Goal: Task Accomplishment & Management: Use online tool/utility

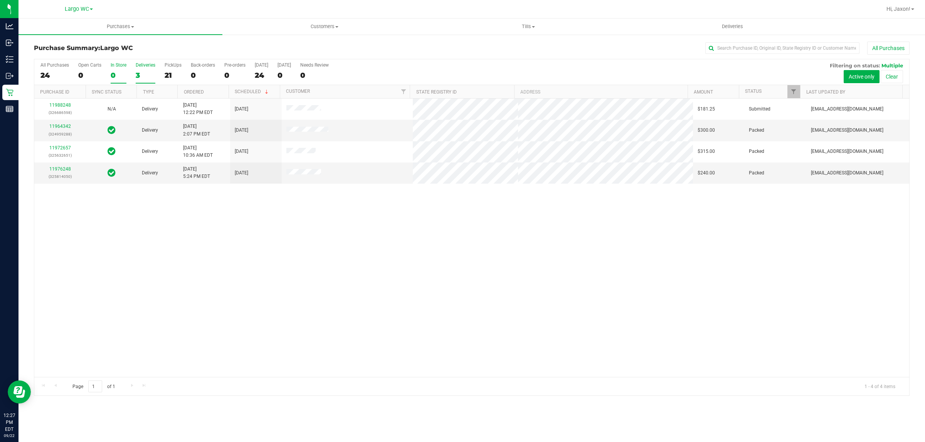
click at [124, 70] on label "In Store 0" at bounding box center [119, 72] width 16 height 21
click at [0, 0] on input "In Store 0" at bounding box center [0, 0] width 0 height 0
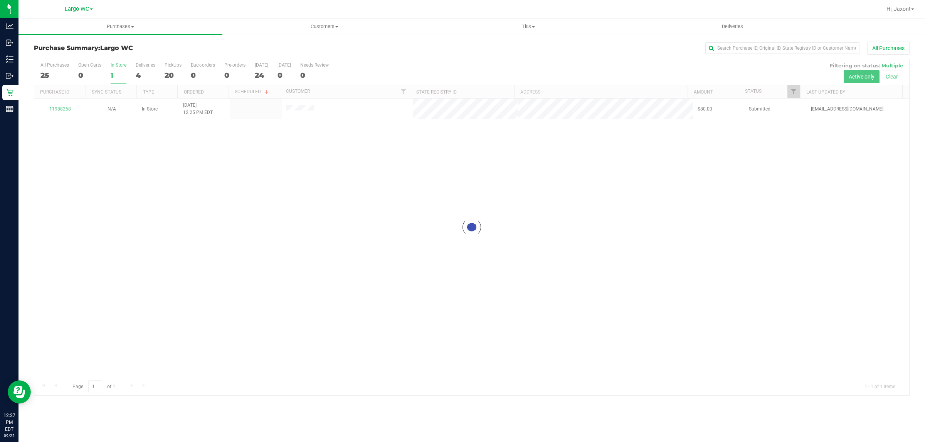
click at [59, 109] on div at bounding box center [471, 227] width 875 height 336
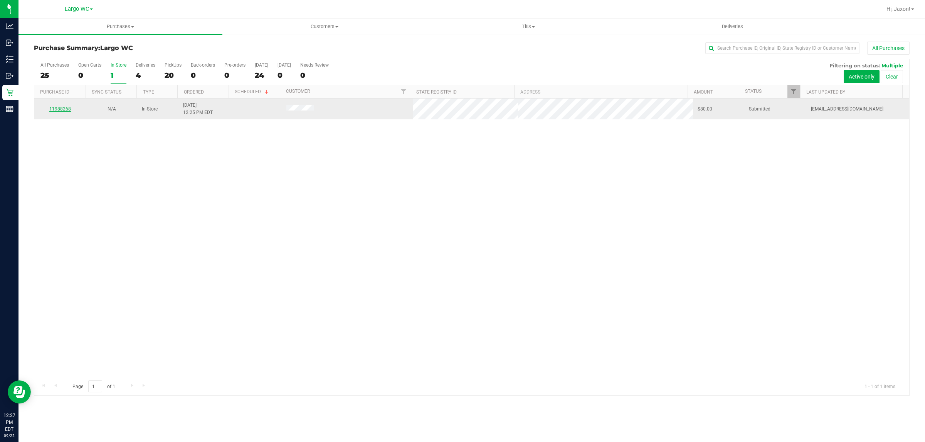
click at [57, 108] on link "11988268" at bounding box center [60, 108] width 22 height 5
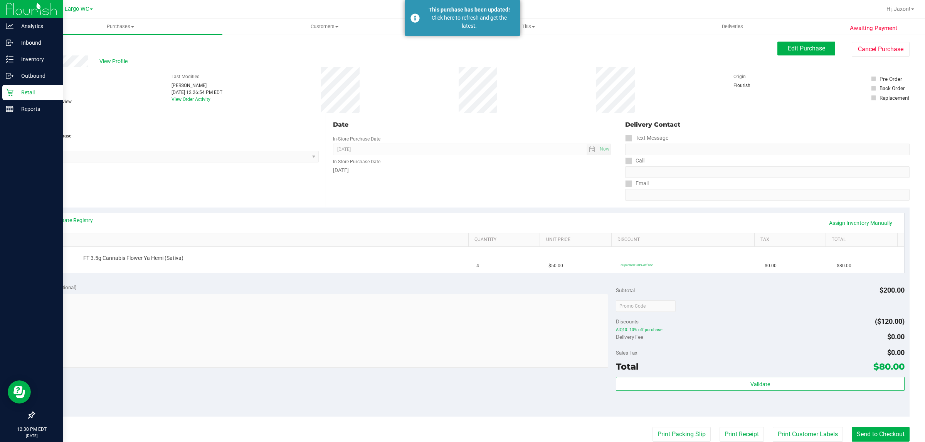
click at [39, 96] on p "Retail" at bounding box center [36, 92] width 46 height 9
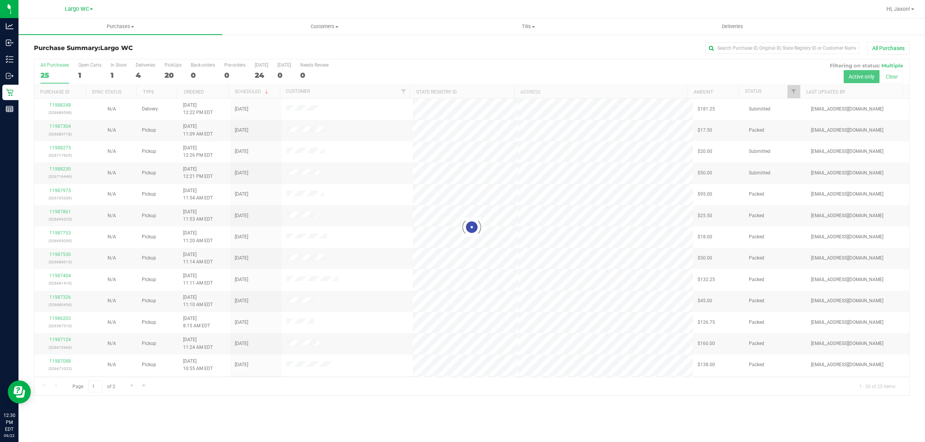
drag, startPoint x: 579, startPoint y: 386, endPoint x: 566, endPoint y: 384, distance: 12.5
click at [579, 386] on div at bounding box center [471, 227] width 875 height 336
click at [105, 68] on div "All Purchases 25 Open Carts 1 In Store 1 Deliveries 4 PickUps 20 Back-orders 0 …" at bounding box center [471, 72] width 875 height 26
click at [120, 80] on label "In Store 1" at bounding box center [119, 72] width 16 height 21
click at [0, 0] on input "In Store 1" at bounding box center [0, 0] width 0 height 0
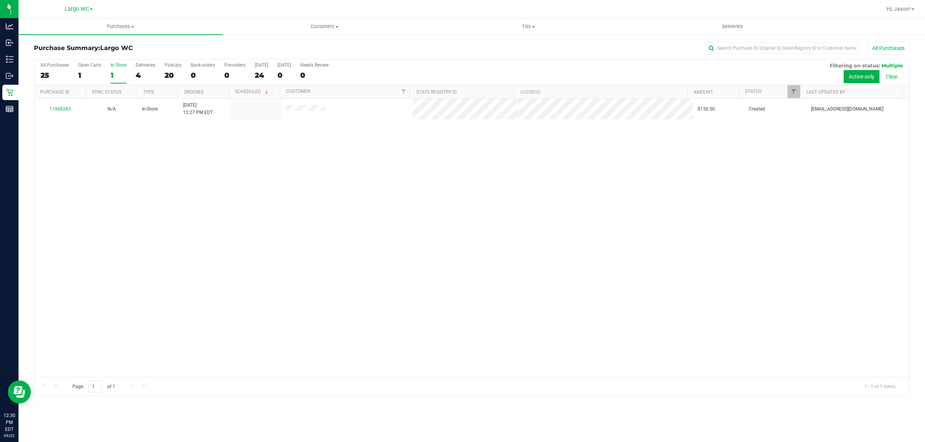
click at [104, 210] on div "11988283 N/A In-Store 9/22/2025 12:27 PM EDT $150.50 Created amainenti@livepara…" at bounding box center [471, 238] width 875 height 279
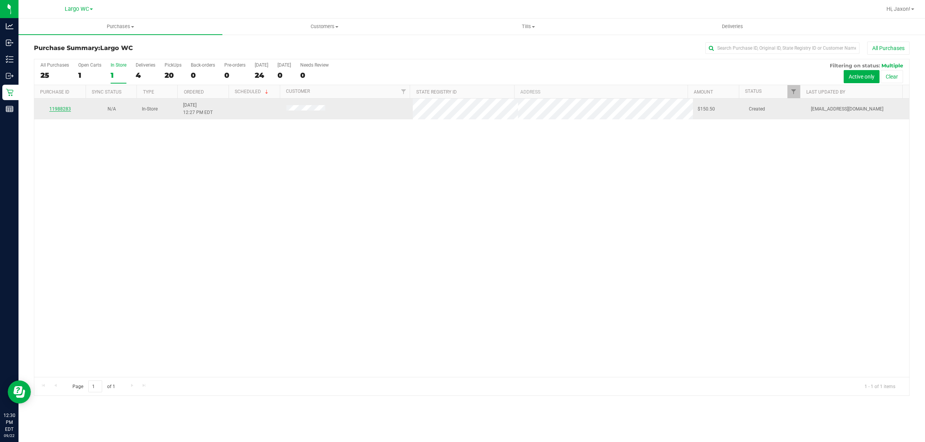
click at [61, 109] on link "11988283" at bounding box center [60, 108] width 22 height 5
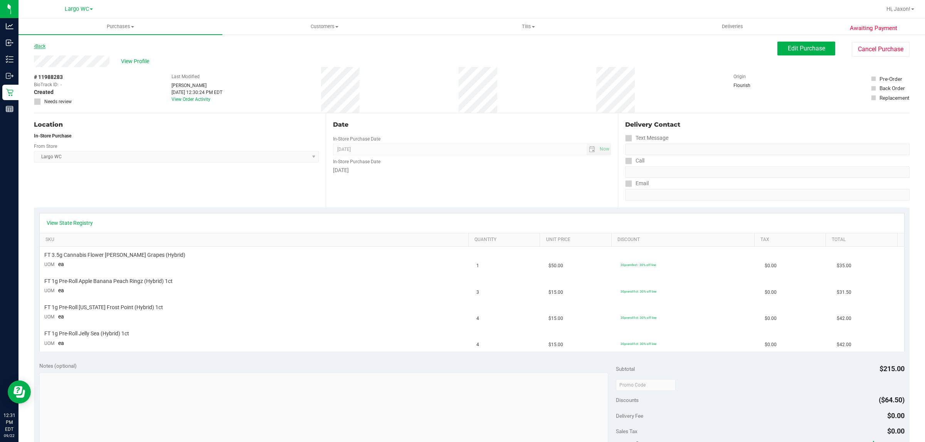
click at [38, 48] on link "Back" at bounding box center [40, 46] width 12 height 5
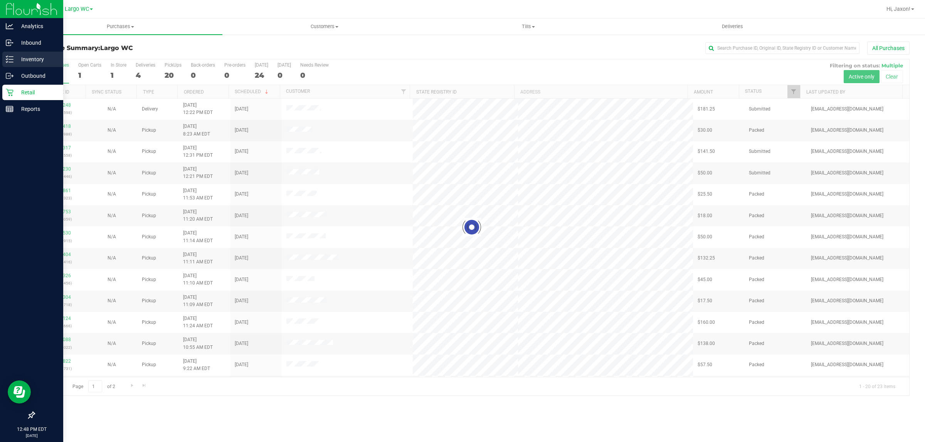
click at [6, 62] on icon at bounding box center [7, 61] width 2 height 1
click at [33, 56] on p "Inventory" at bounding box center [36, 59] width 46 height 9
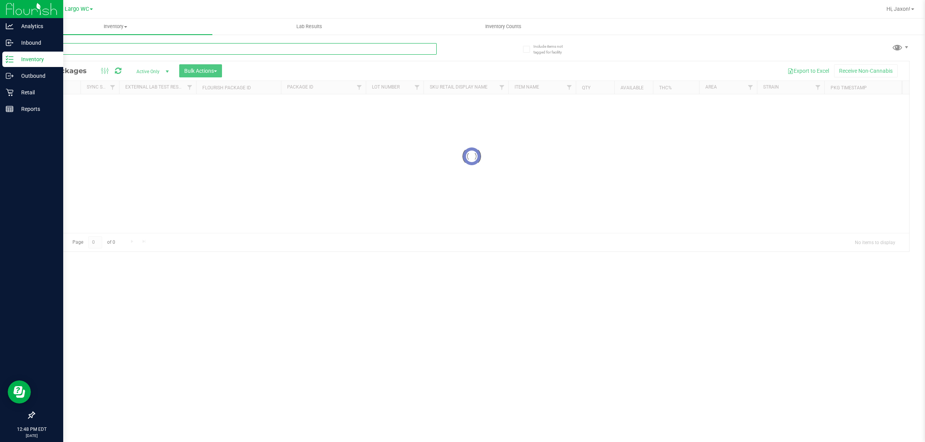
click at [278, 47] on input "text" at bounding box center [235, 49] width 403 height 12
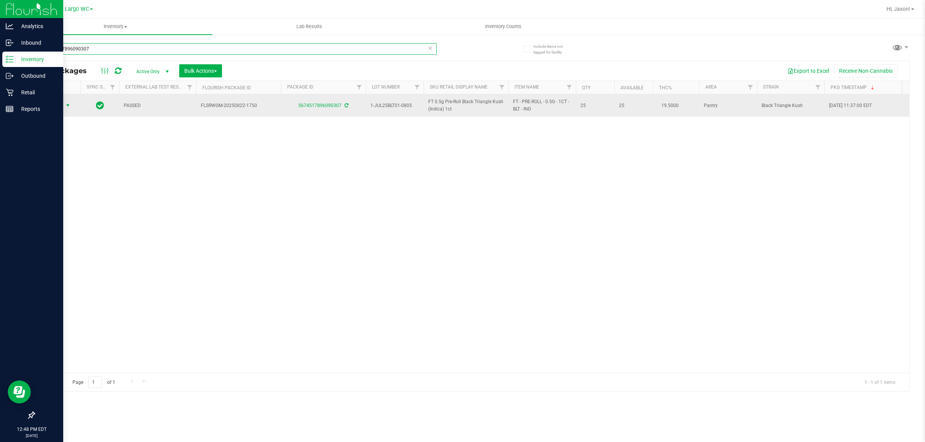
type input "5674517896090307"
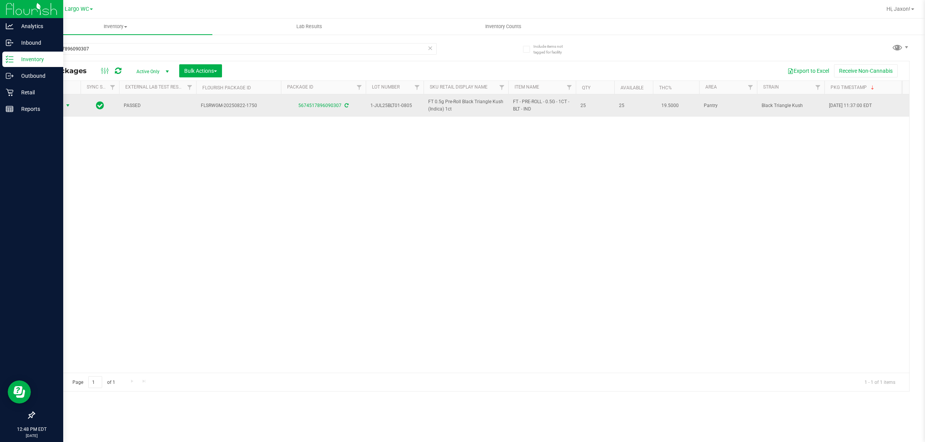
click at [69, 106] on span "select" at bounding box center [68, 105] width 6 height 6
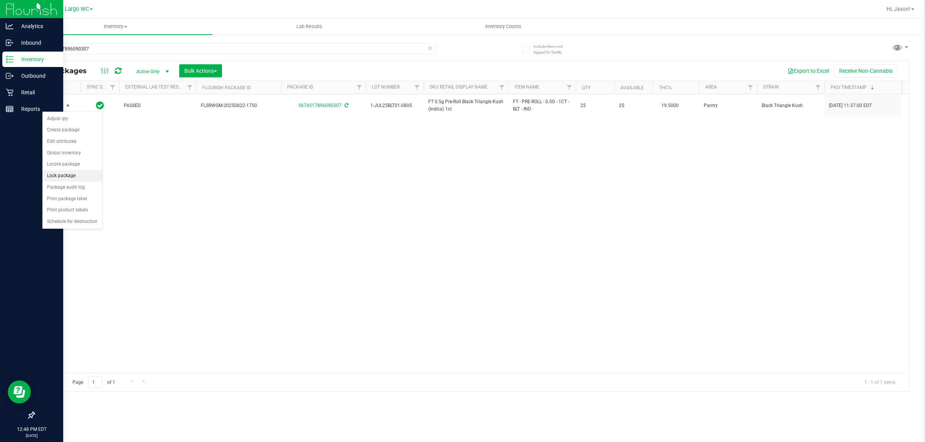
click at [50, 176] on li "Lock package" at bounding box center [72, 176] width 60 height 12
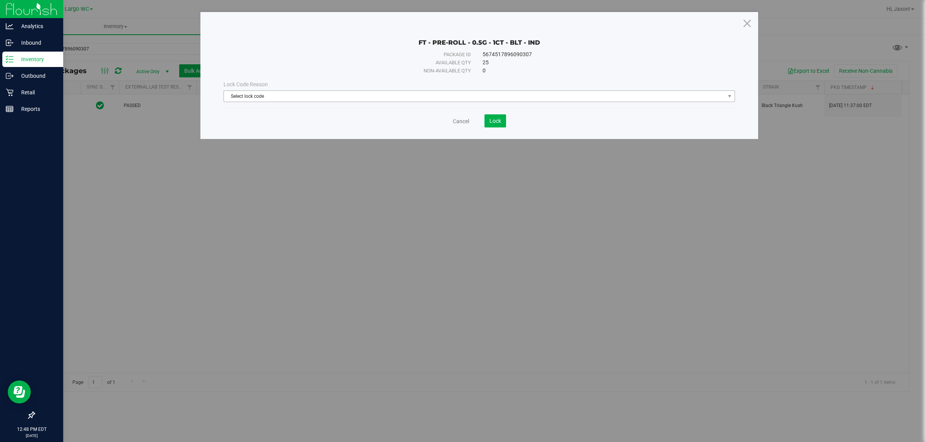
click at [255, 94] on span "Select lock code" at bounding box center [474, 96] width 501 height 11
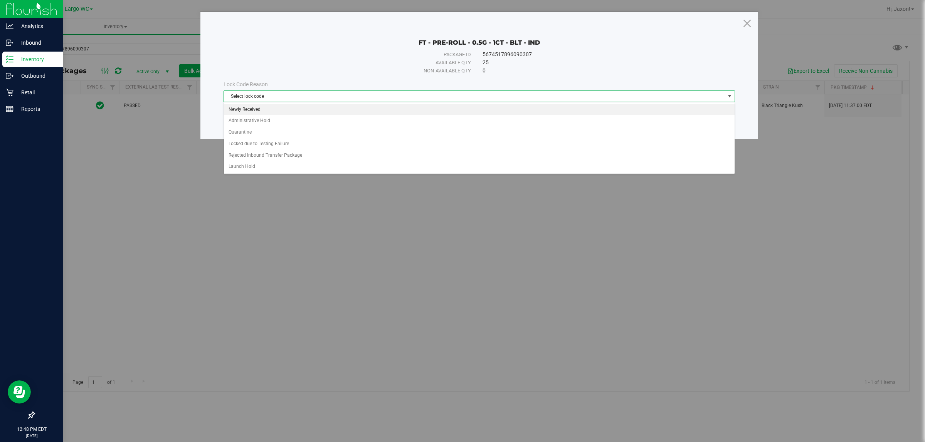
click at [237, 112] on li "Newly Received" at bounding box center [479, 110] width 510 height 12
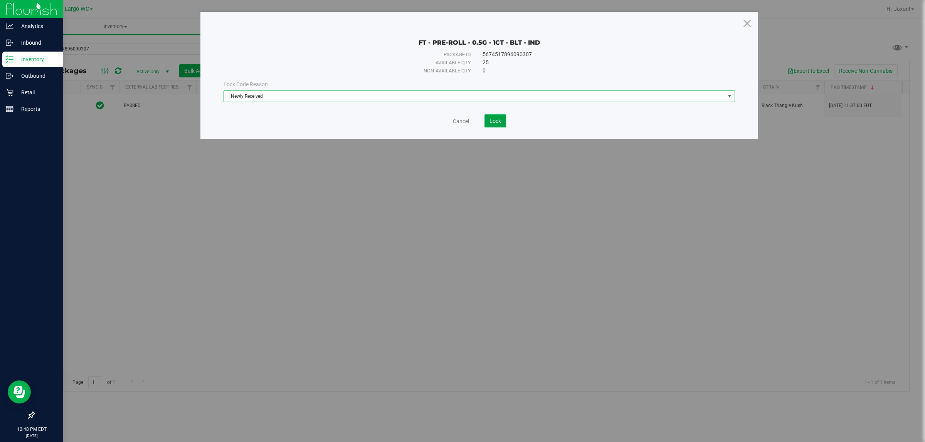
click at [494, 121] on span "Lock" at bounding box center [495, 121] width 12 height 6
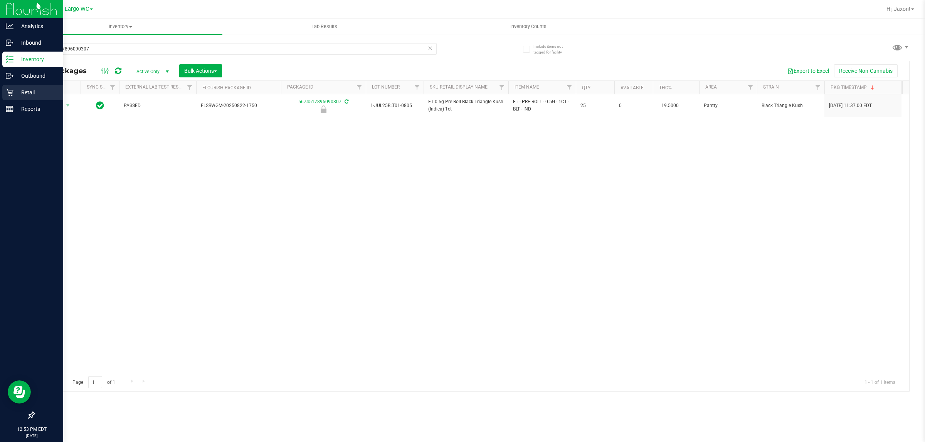
click at [6, 92] on icon at bounding box center [10, 93] width 8 height 8
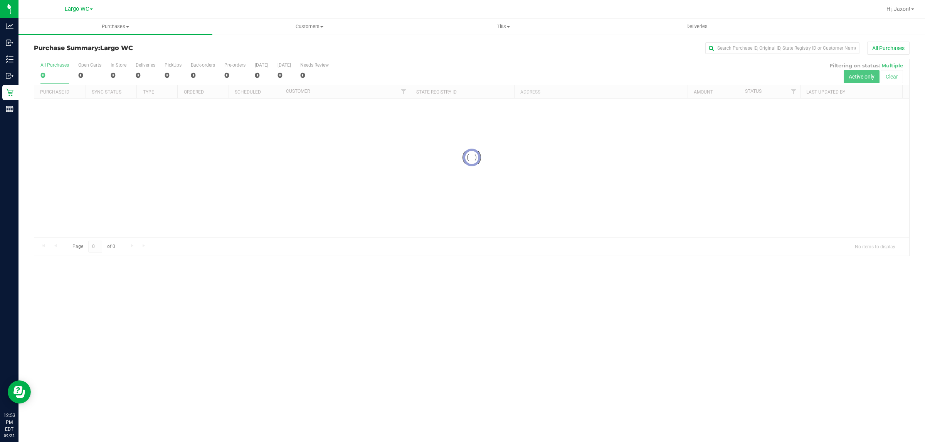
click at [108, 72] on div at bounding box center [471, 157] width 875 height 196
click at [112, 68] on div at bounding box center [471, 157] width 875 height 196
click at [120, 73] on div at bounding box center [471, 157] width 875 height 196
click at [126, 72] on div at bounding box center [471, 157] width 875 height 196
click at [121, 84] on div at bounding box center [471, 157] width 875 height 196
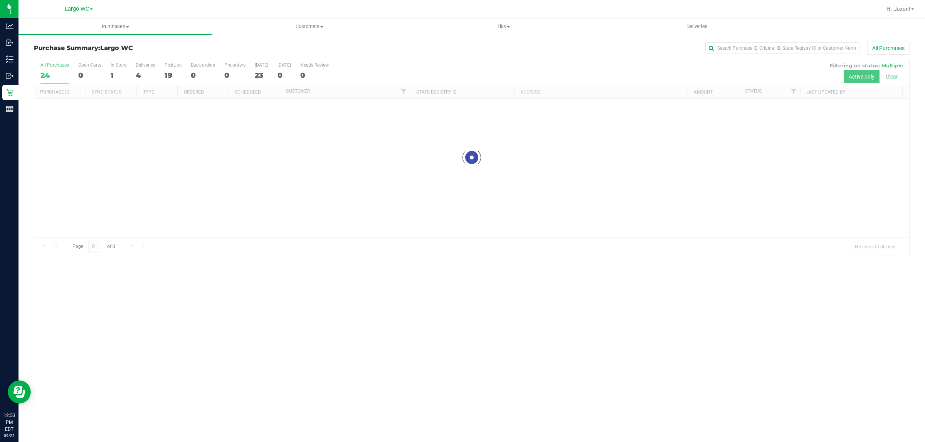
click at [118, 73] on div at bounding box center [471, 157] width 875 height 196
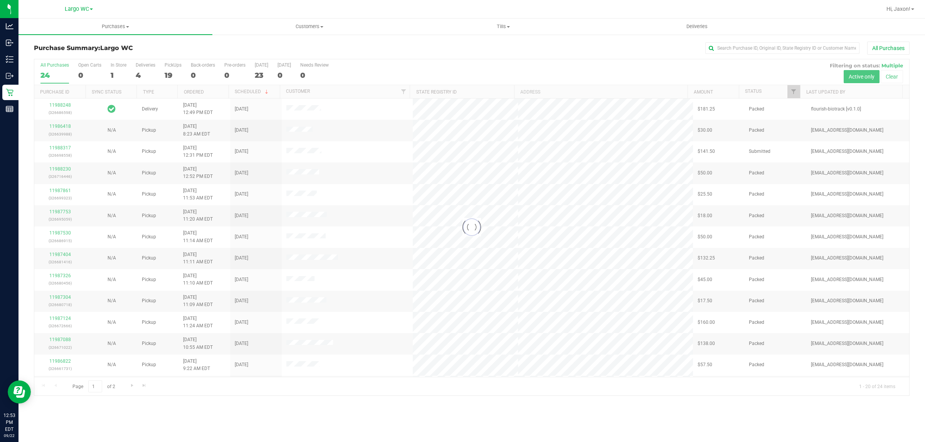
click at [113, 70] on div at bounding box center [471, 227] width 875 height 336
click at [112, 65] on div at bounding box center [471, 227] width 875 height 336
click at [108, 72] on div at bounding box center [471, 227] width 875 height 336
click at [112, 74] on div "1" at bounding box center [119, 75] width 16 height 9
click at [0, 0] on input "In Store 1" at bounding box center [0, 0] width 0 height 0
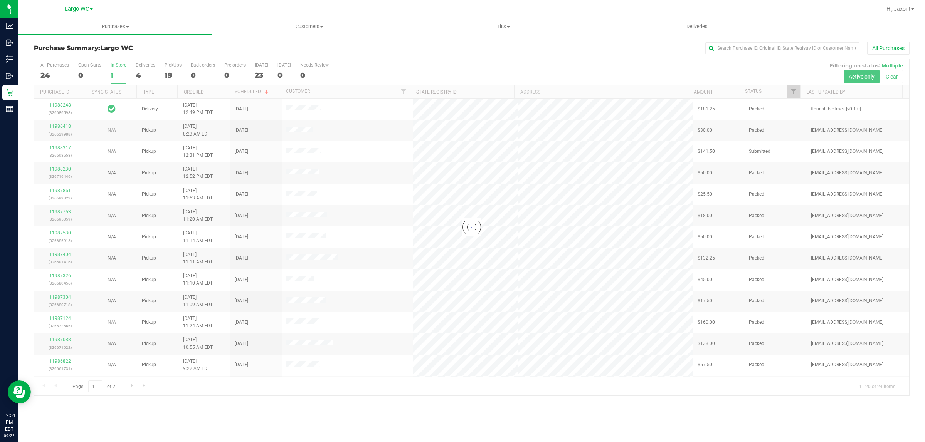
click at [116, 69] on div at bounding box center [471, 227] width 875 height 336
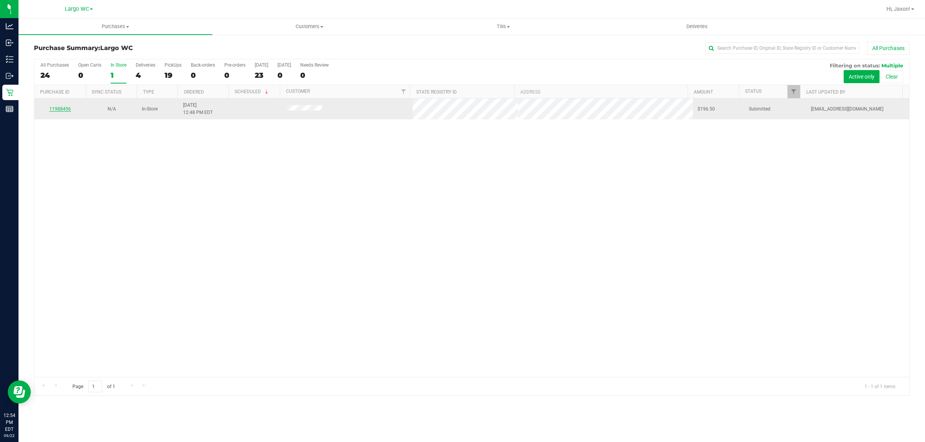
click at [65, 110] on link "11988456" at bounding box center [60, 108] width 22 height 5
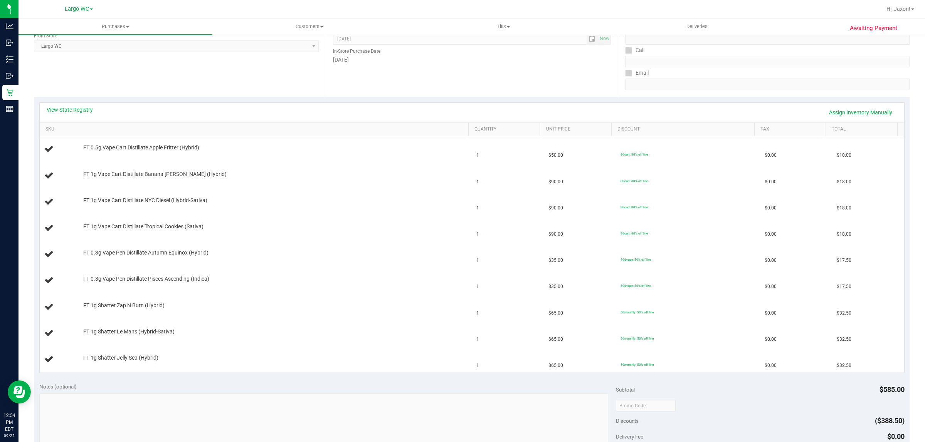
scroll to position [108, 0]
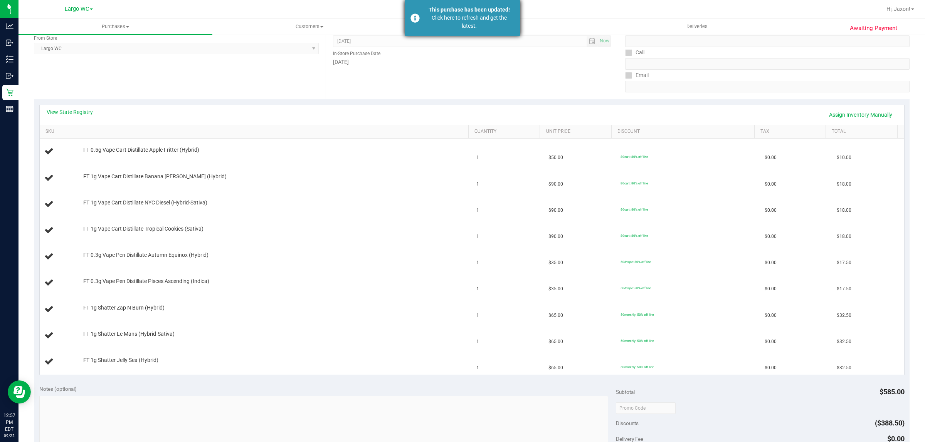
click at [478, 20] on div "Click here to refresh and get the latest." at bounding box center [469, 22] width 91 height 16
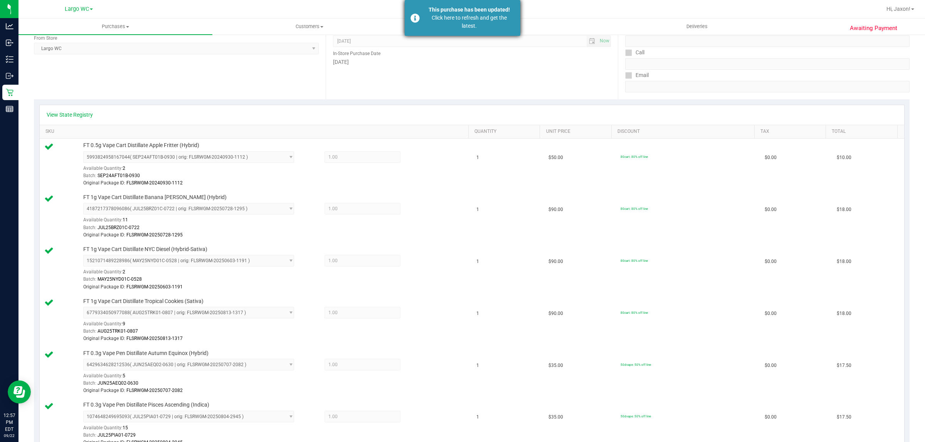
click at [478, 20] on div "Click here to refresh and get the latest." at bounding box center [469, 22] width 91 height 16
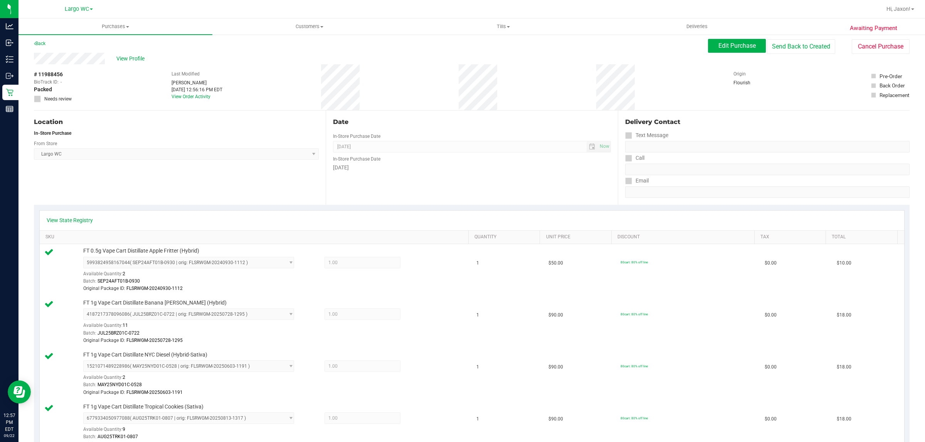
scroll to position [0, 0]
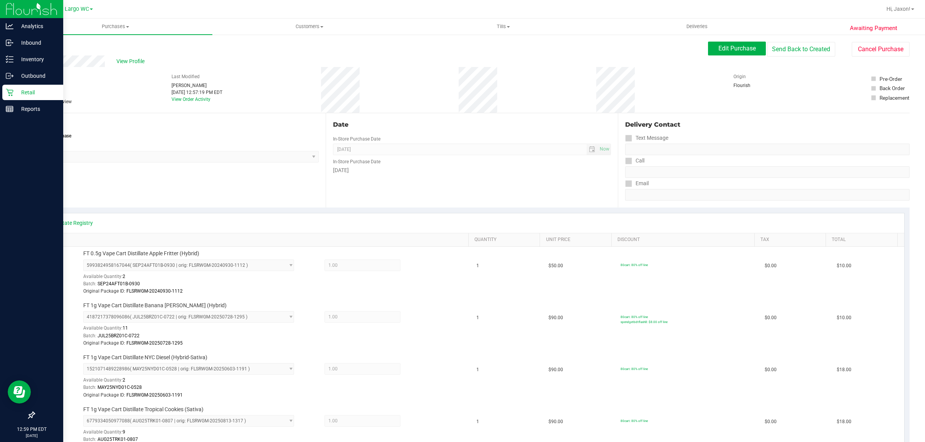
click at [27, 87] on div "Retail" at bounding box center [32, 92] width 61 height 15
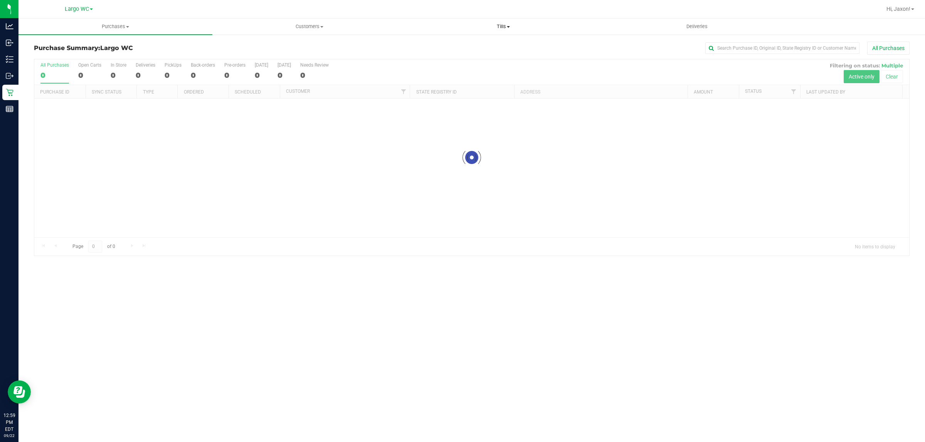
click at [495, 24] on span "Tills" at bounding box center [502, 26] width 193 height 7
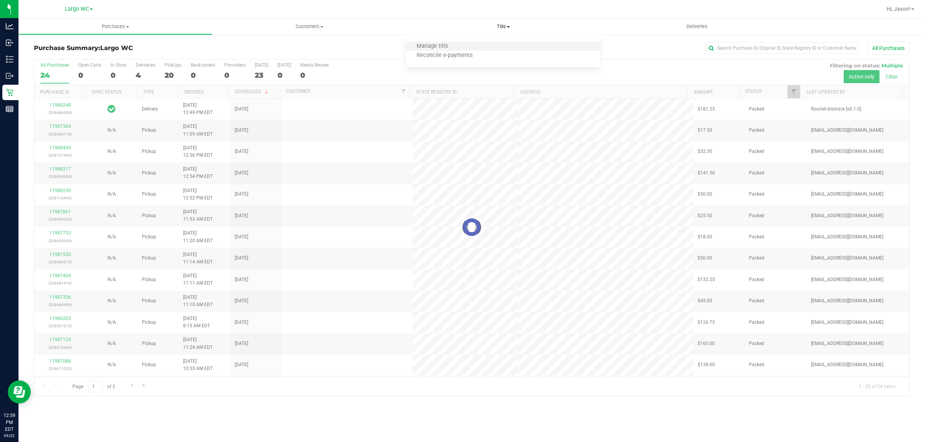
click at [485, 45] on li "Manage tills" at bounding box center [503, 46] width 194 height 9
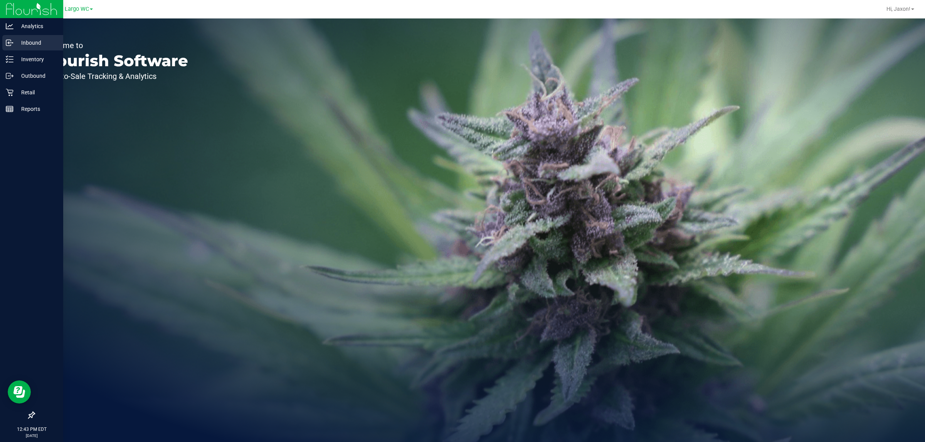
click at [27, 47] on p "Inbound" at bounding box center [36, 42] width 46 height 9
click at [28, 105] on p "Reports" at bounding box center [36, 108] width 46 height 9
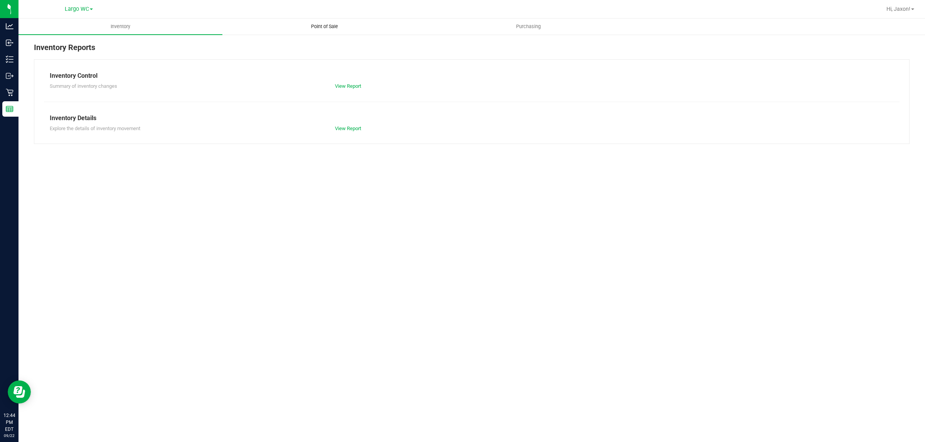
click at [334, 20] on uib-tab-heading "Point of Sale" at bounding box center [324, 26] width 203 height 15
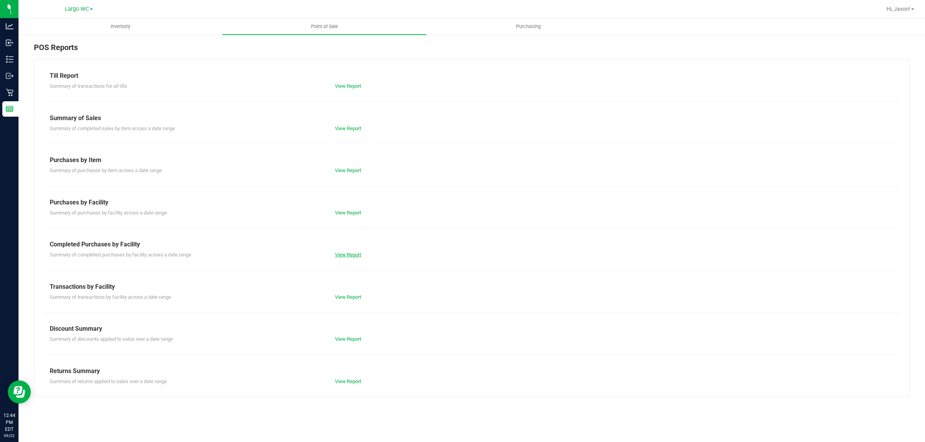
click at [354, 257] on link "View Report" at bounding box center [348, 255] width 26 height 6
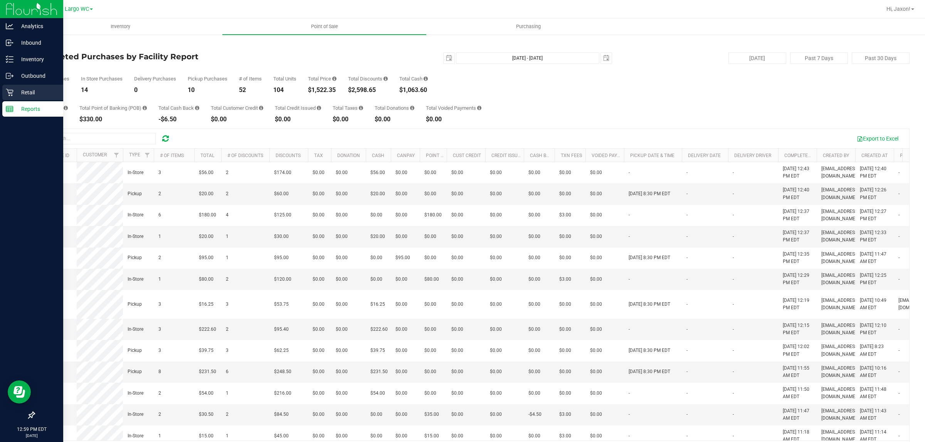
click at [24, 89] on p "Retail" at bounding box center [36, 92] width 46 height 9
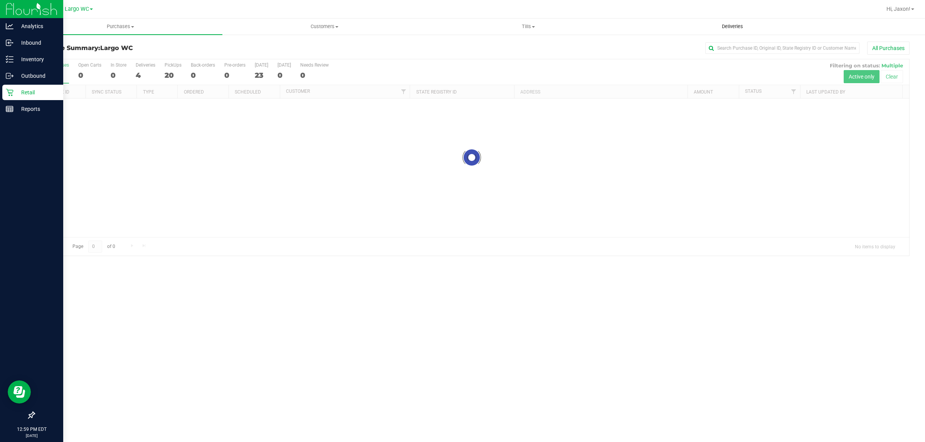
click at [725, 23] on span "Deliveries" at bounding box center [732, 26] width 42 height 7
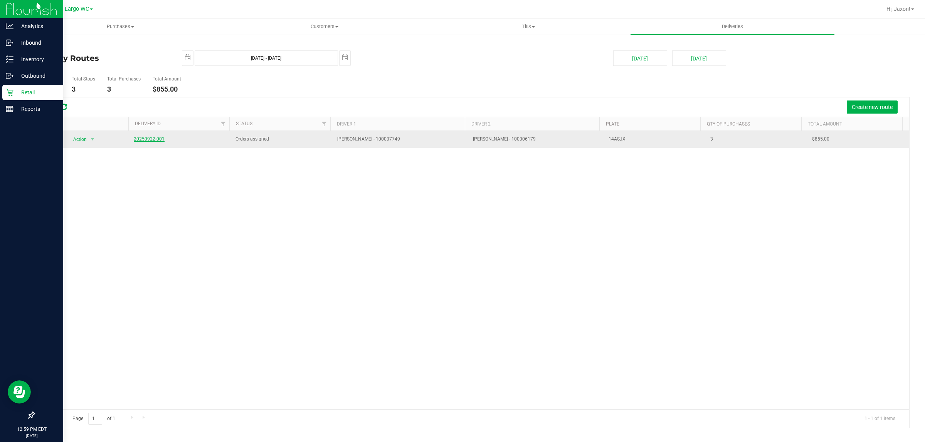
click at [157, 138] on link "20250922-001" at bounding box center [149, 138] width 31 height 5
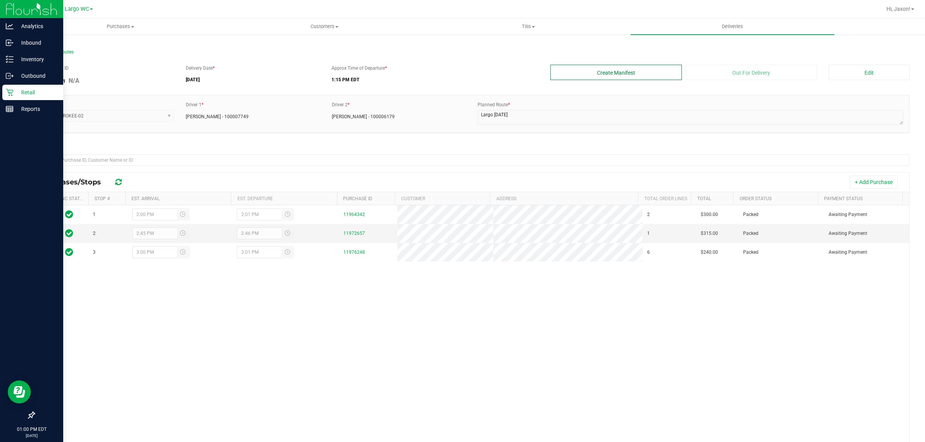
click at [605, 71] on button "Create Manifest" at bounding box center [615, 72] width 131 height 15
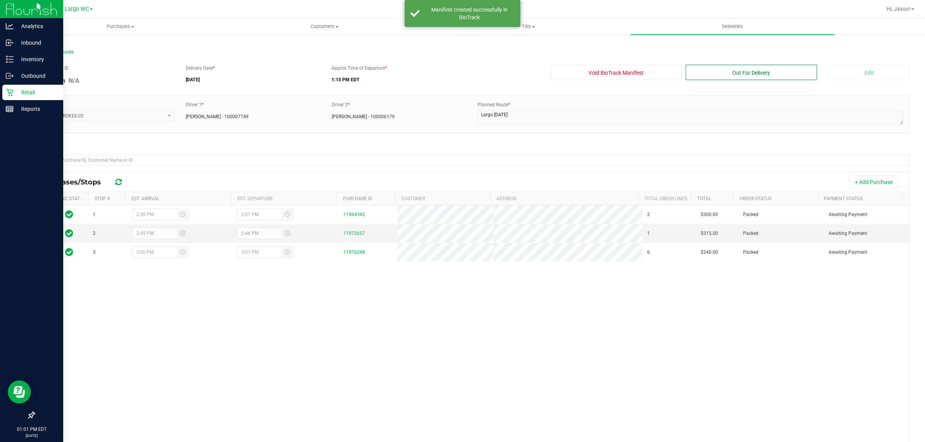
click at [758, 72] on button "Out For Delivery" at bounding box center [750, 72] width 131 height 15
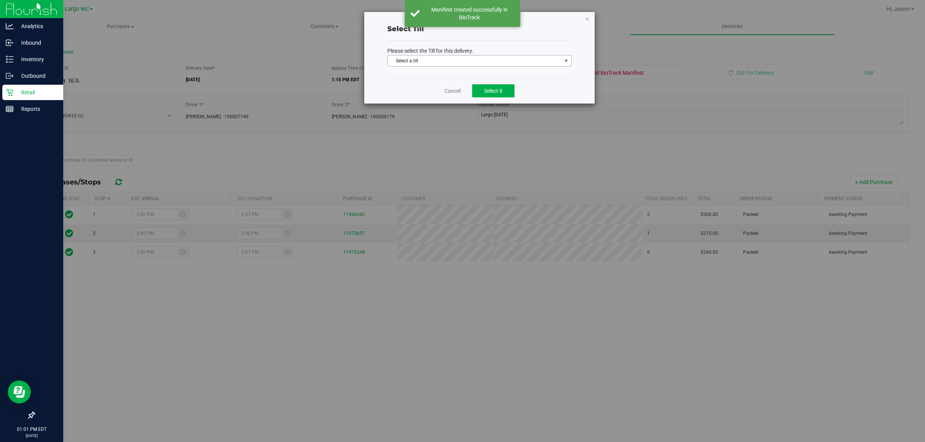
click at [480, 58] on span "Select a till" at bounding box center [475, 60] width 174 height 11
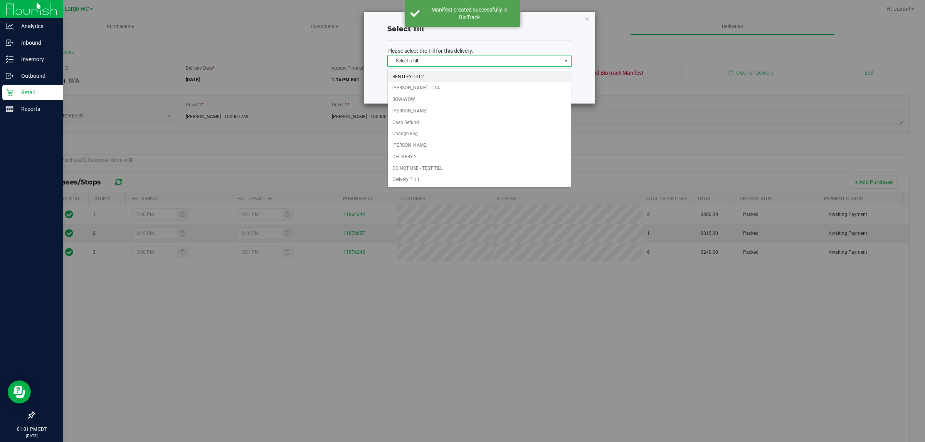
scroll to position [48, 0]
click at [435, 160] on li "DO NOT USE - TEST TILL" at bounding box center [479, 154] width 183 height 12
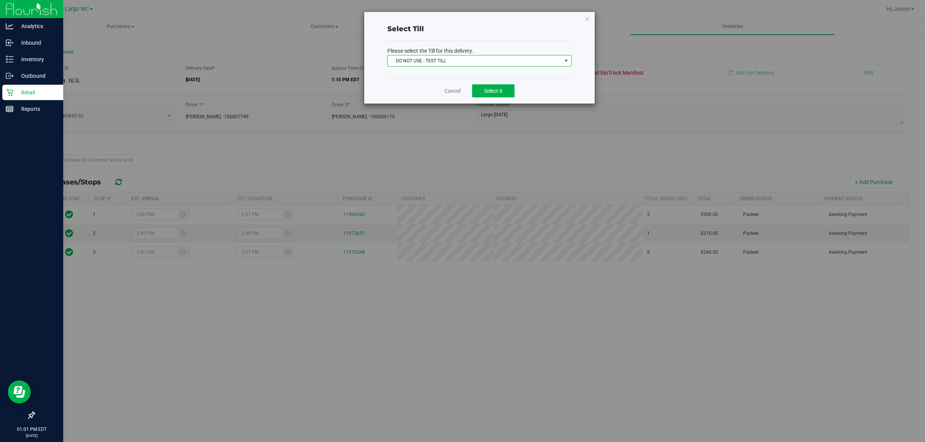
click at [463, 66] on span "DO NOT USE - TEST TILL" at bounding box center [479, 61] width 184 height 12
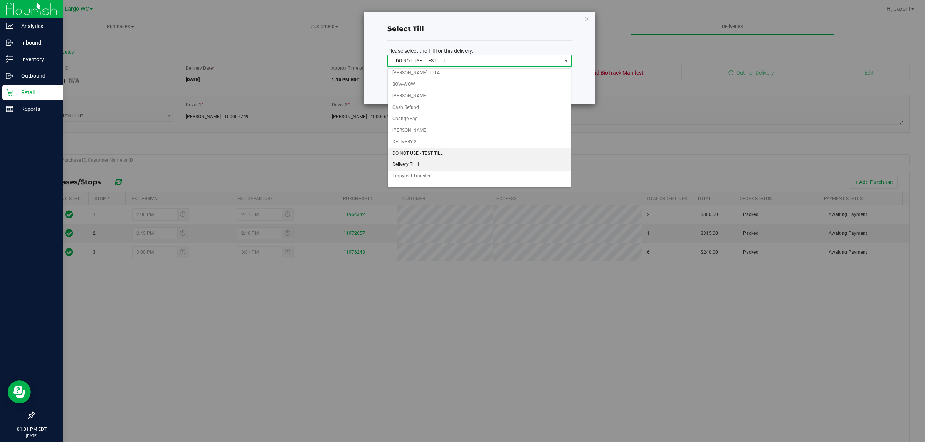
click at [440, 168] on li "Delivery Till 1" at bounding box center [479, 165] width 183 height 12
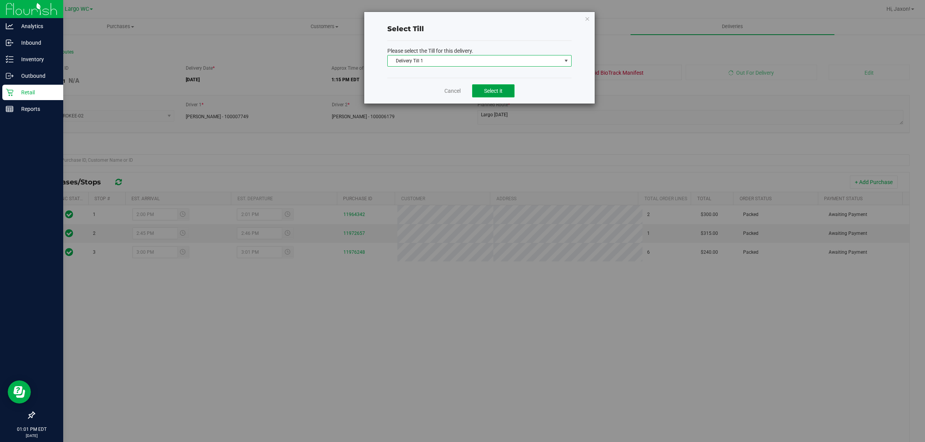
click at [497, 91] on span "Select it" at bounding box center [493, 91] width 18 height 6
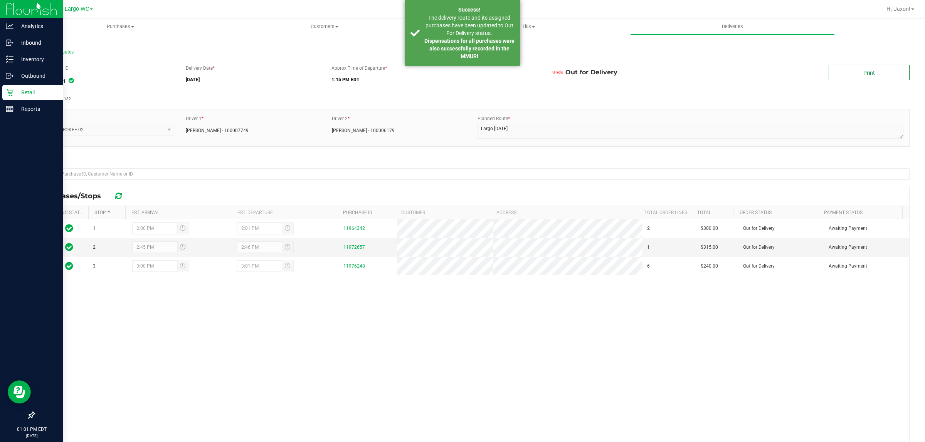
click at [852, 72] on link "Print" at bounding box center [868, 72] width 81 height 15
click at [11, 41] on icon at bounding box center [8, 43] width 5 height 6
